Goal: Task Accomplishment & Management: Manage account settings

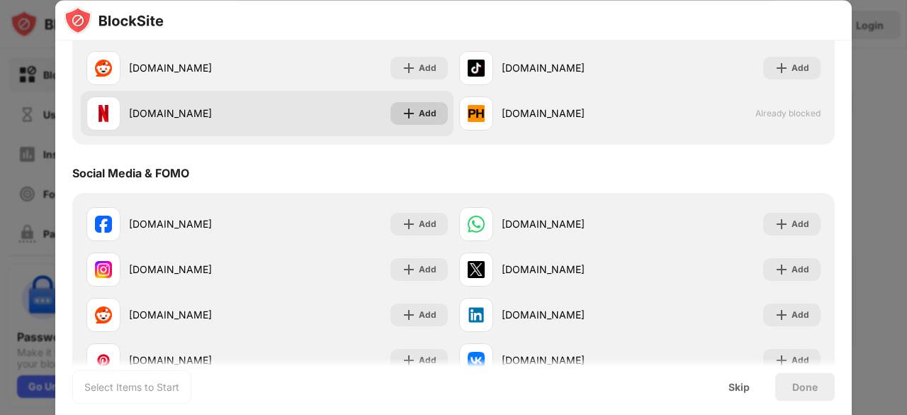
scroll to position [142, 0]
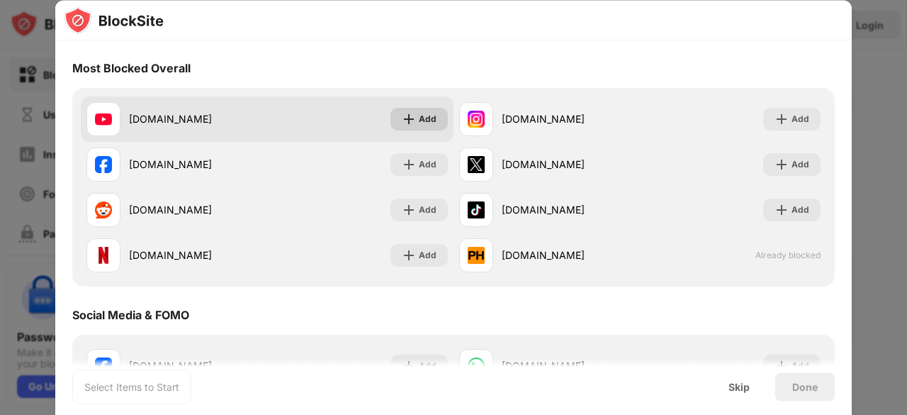
click at [407, 124] on img at bounding box center [409, 119] width 14 height 14
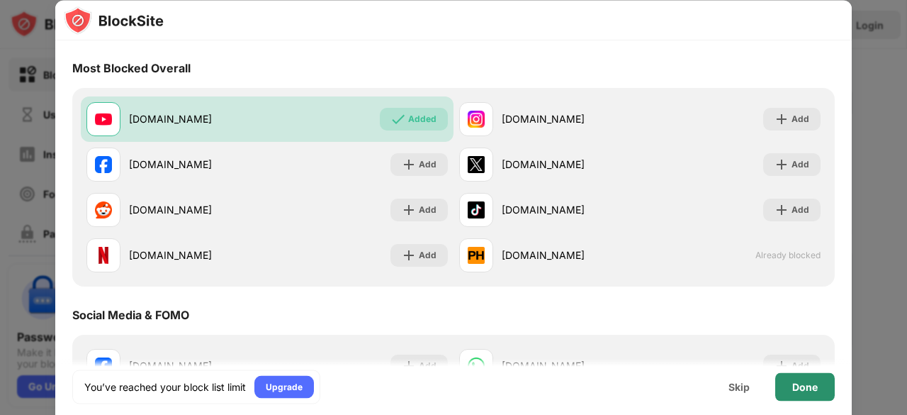
click at [795, 391] on div "Done" at bounding box center [805, 386] width 26 height 11
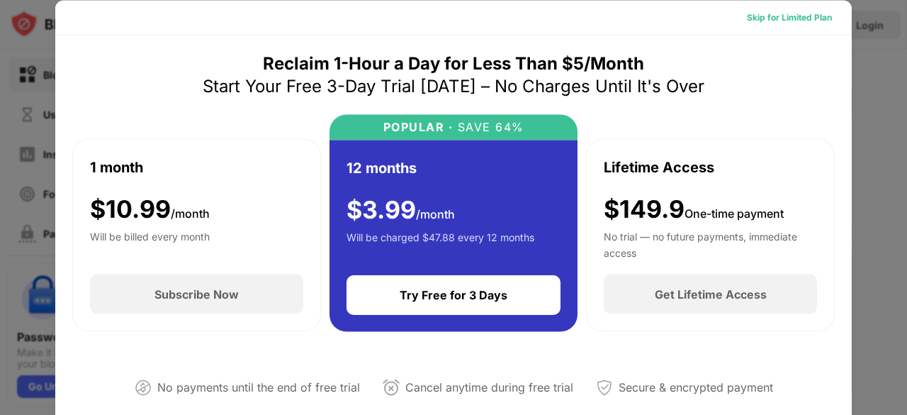
click at [762, 9] on div "Skip for Limited Plan" at bounding box center [790, 17] width 108 height 23
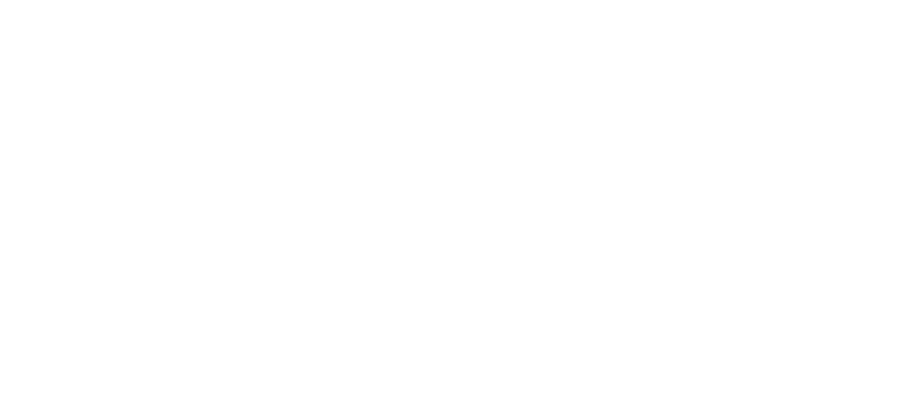
click at [456, 6] on html at bounding box center [453, 3] width 907 height 6
drag, startPoint x: 906, startPoint y: 0, endPoint x: 564, endPoint y: 130, distance: 366.0
click at [568, 6] on html at bounding box center [453, 3] width 907 height 6
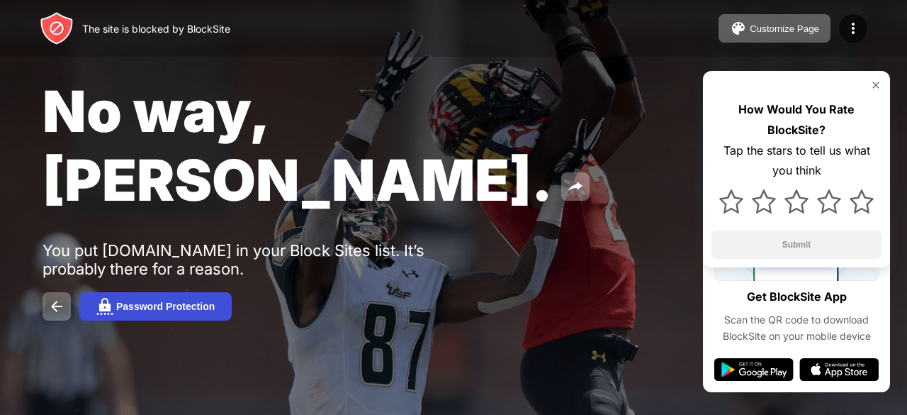
click at [143, 300] on div "Password Protection" at bounding box center [165, 305] width 98 height 11
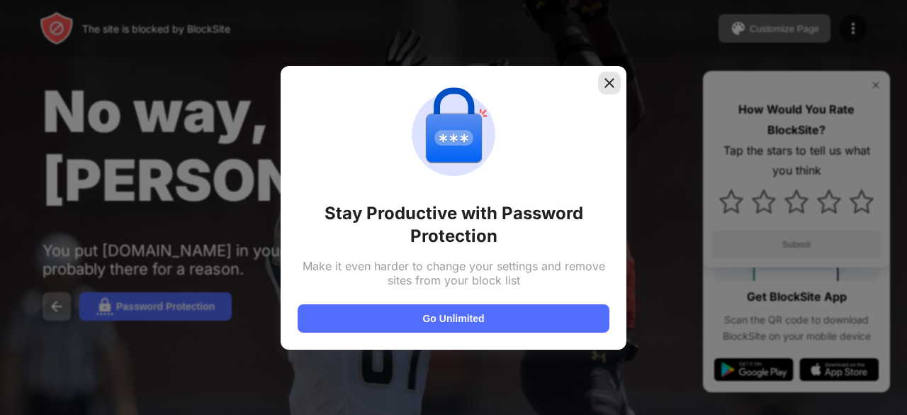
click at [609, 87] on img at bounding box center [609, 83] width 14 height 14
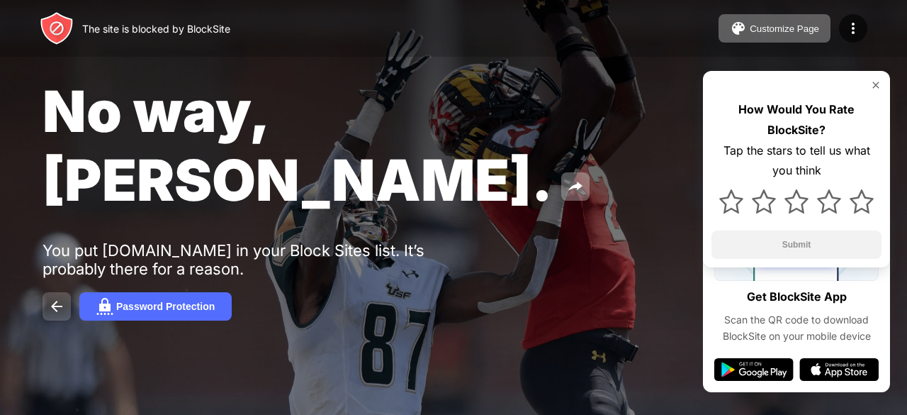
click at [50, 292] on button at bounding box center [57, 306] width 28 height 28
click at [54, 292] on button at bounding box center [57, 306] width 28 height 28
click at [154, 300] on div "Password Protection" at bounding box center [165, 305] width 98 height 11
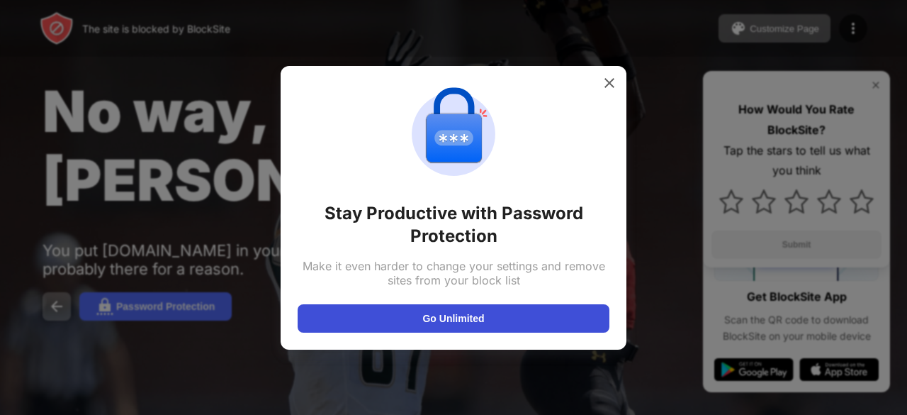
click at [459, 320] on button "Go Unlimited" at bounding box center [454, 318] width 312 height 28
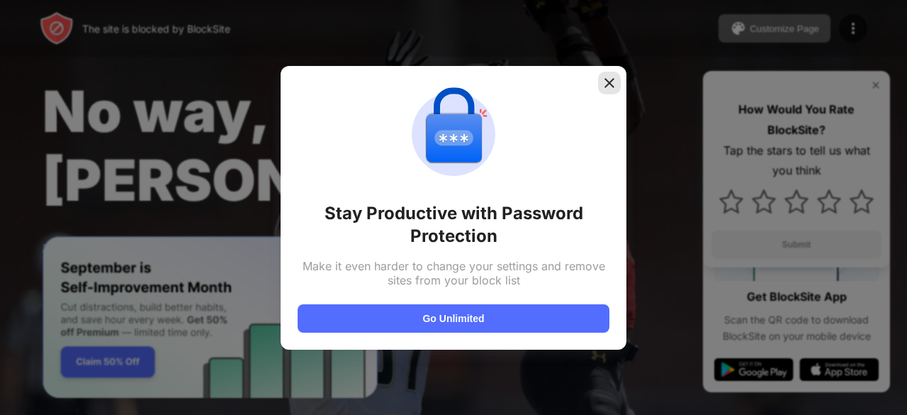
click at [611, 91] on div at bounding box center [609, 83] width 23 height 23
